Goal: Check status

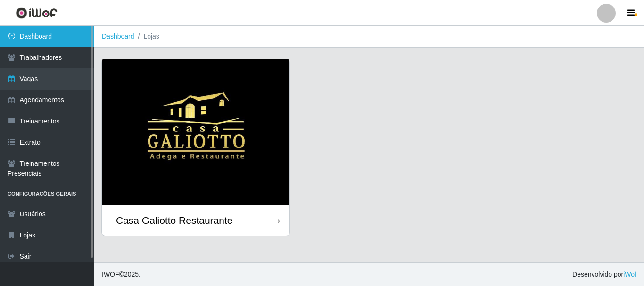
click at [25, 34] on link "Dashboard" at bounding box center [47, 36] width 94 height 21
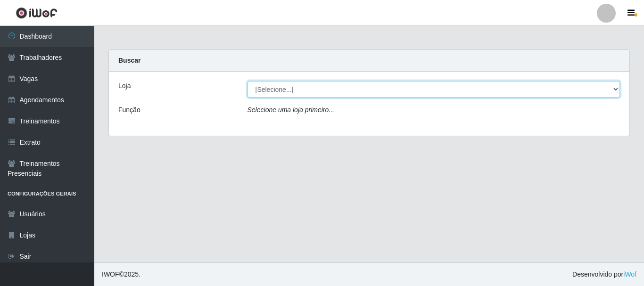
click at [293, 87] on select "[Selecione...] [GEOGRAPHIC_DATA]" at bounding box center [434, 89] width 373 height 17
select select "279"
click at [248, 81] on select "[Selecione...] [GEOGRAPHIC_DATA]" at bounding box center [434, 89] width 373 height 17
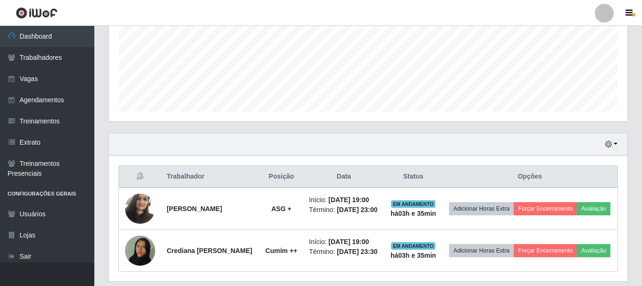
scroll to position [256, 0]
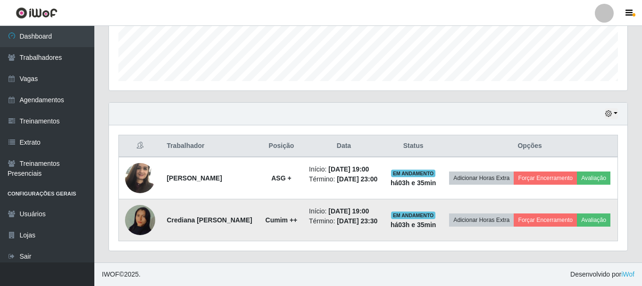
drag, startPoint x: 363, startPoint y: 222, endPoint x: 380, endPoint y: 223, distance: 17.4
click at [377, 223] on time "[DATE] 23:30" at bounding box center [357, 221] width 41 height 8
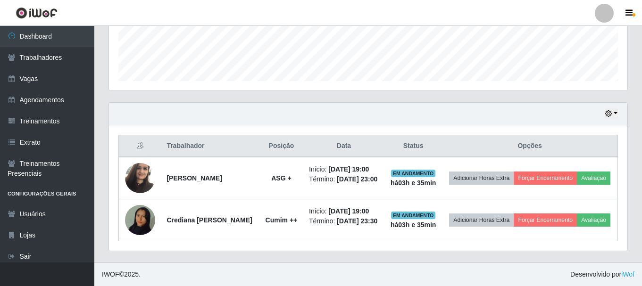
drag, startPoint x: 370, startPoint y: 181, endPoint x: 400, endPoint y: 145, distance: 46.8
click at [383, 181] on td "Início: [DATE] 19:00 Término: [DATE] 23:00" at bounding box center [343, 178] width 81 height 42
click at [399, 111] on div "Hoje 1 dia 3 dias 1 Semana Não encerrados" at bounding box center [368, 114] width 518 height 23
